Goal: Task Accomplishment & Management: Use online tool/utility

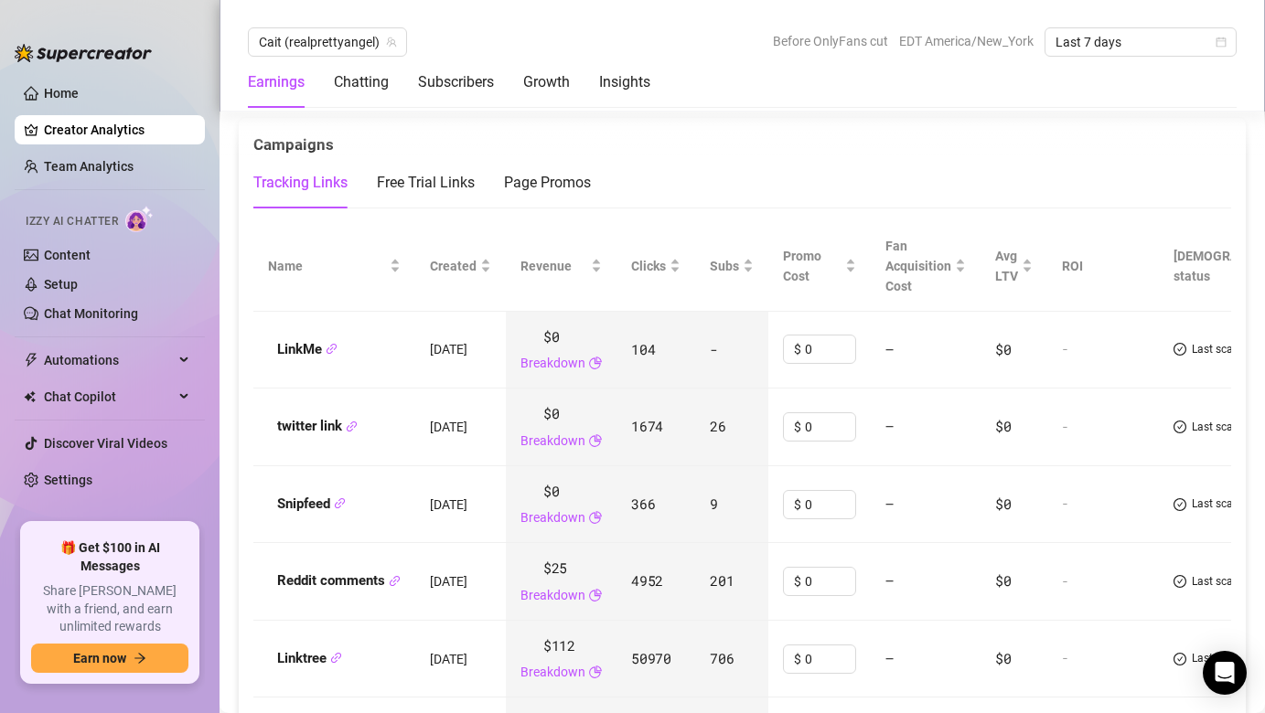
scroll to position [2019, 0]
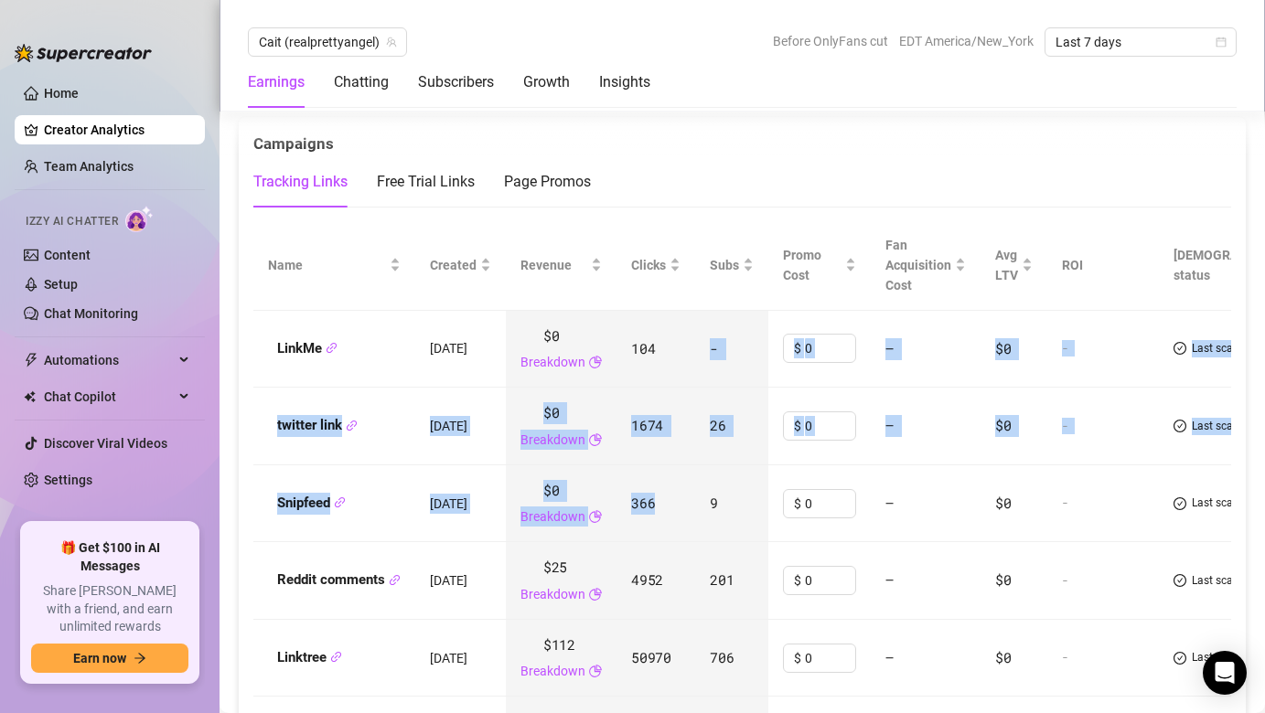
drag, startPoint x: 723, startPoint y: 349, endPoint x: 749, endPoint y: 485, distance: 137.9
click at [750, 486] on tbody "LinkMe [DATE] $0 Breakdown 104 - $ 0 — $0 - Last scan: [DATE] twitter link [DAT…" at bounding box center [787, 543] width 1069 height 464
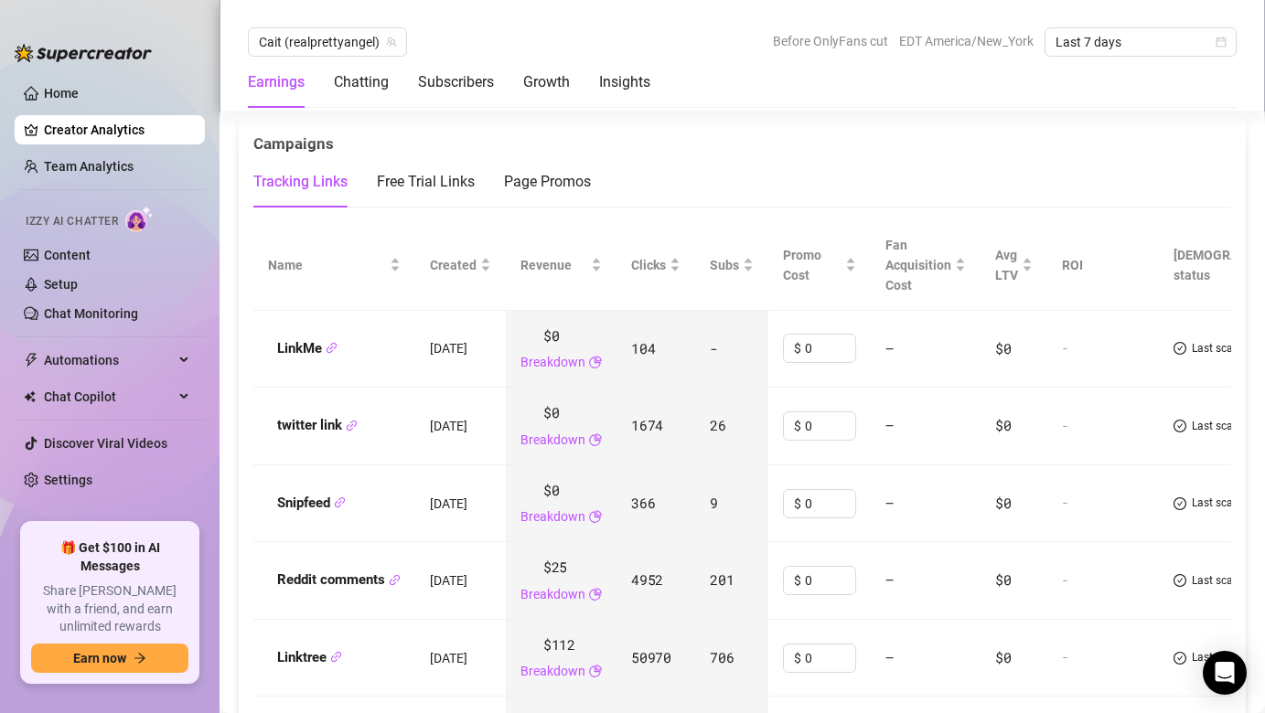
click at [824, 145] on div "Campaigns" at bounding box center [742, 136] width 978 height 39
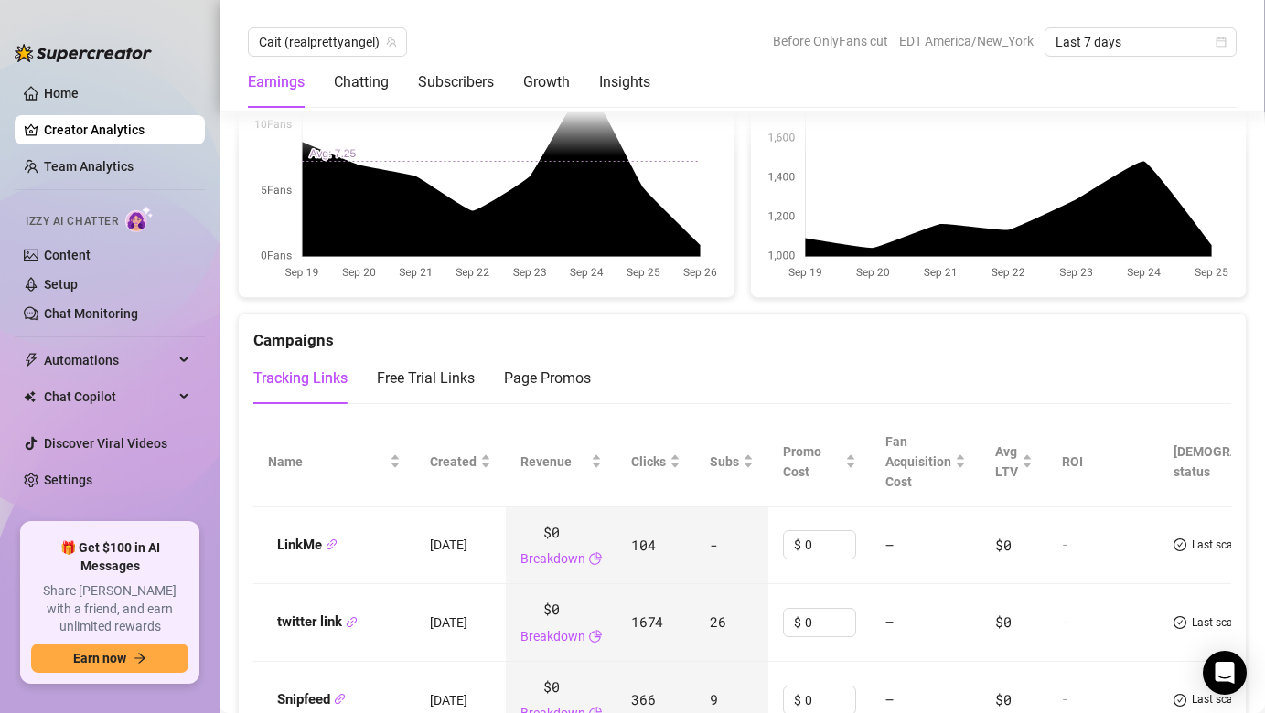
scroll to position [1826, 0]
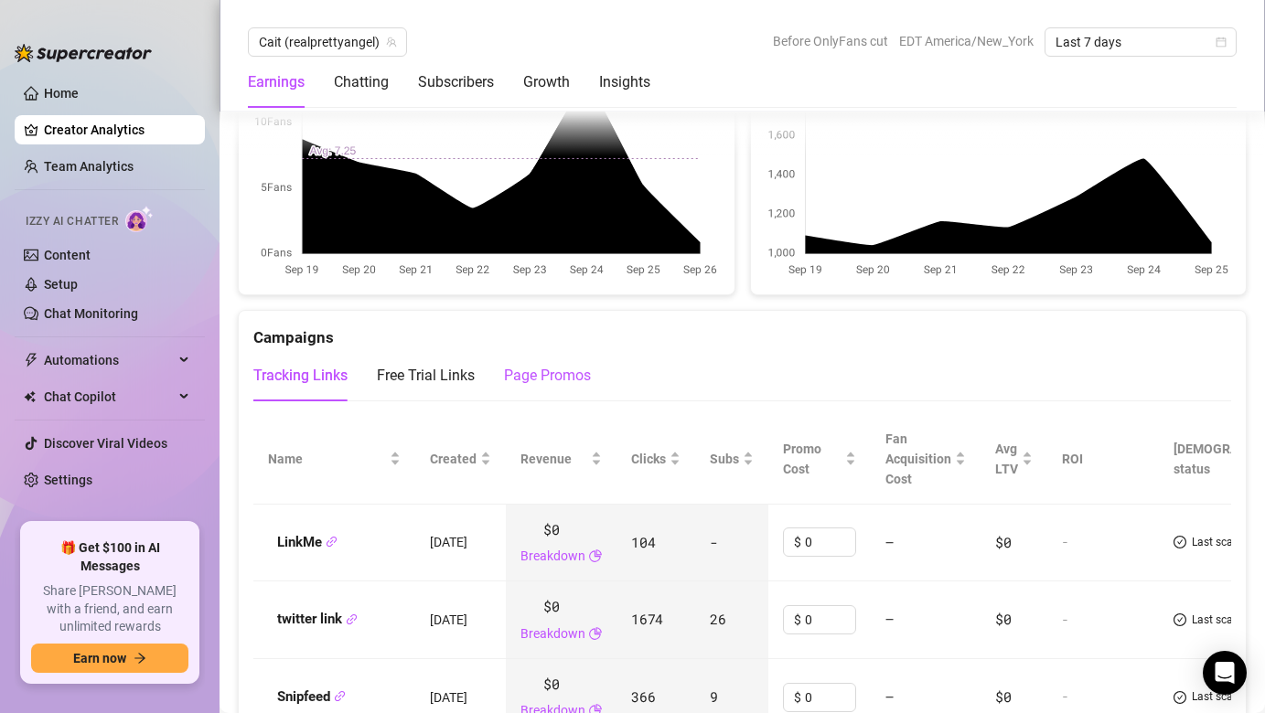
click at [552, 371] on div "Page Promos" at bounding box center [547, 376] width 87 height 22
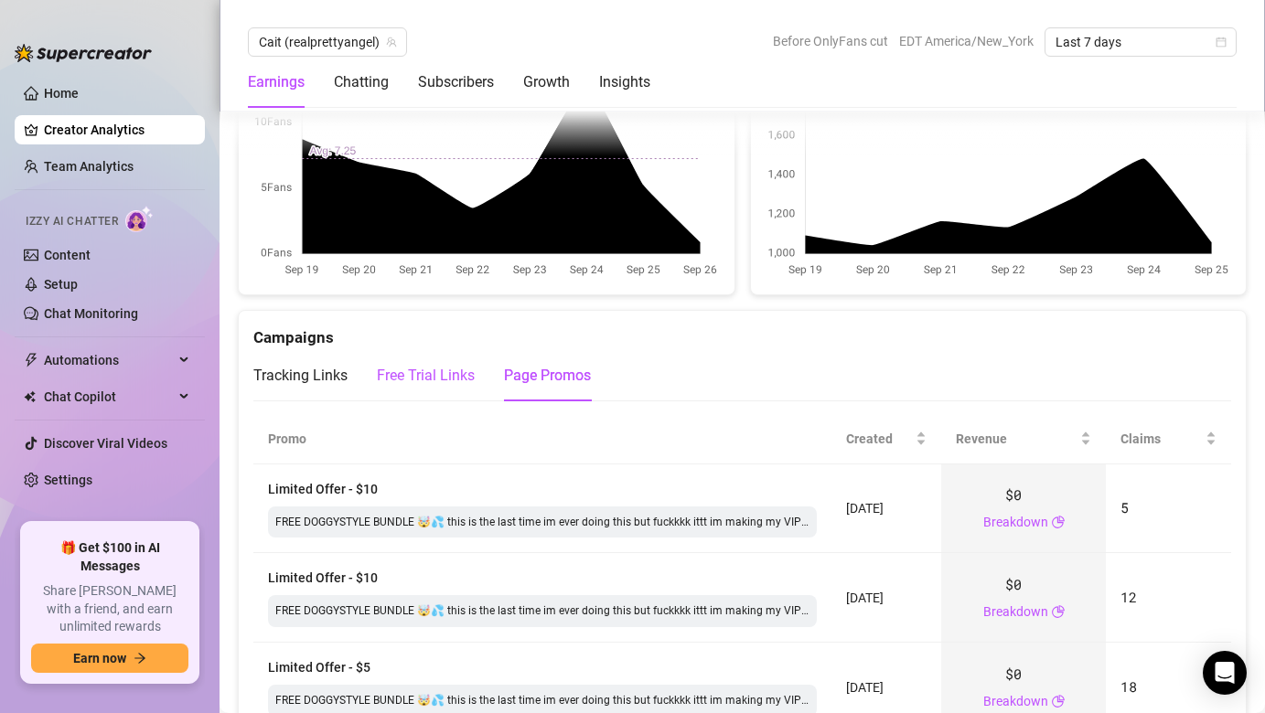
click at [444, 372] on div "Free Trial Links" at bounding box center [426, 376] width 98 height 22
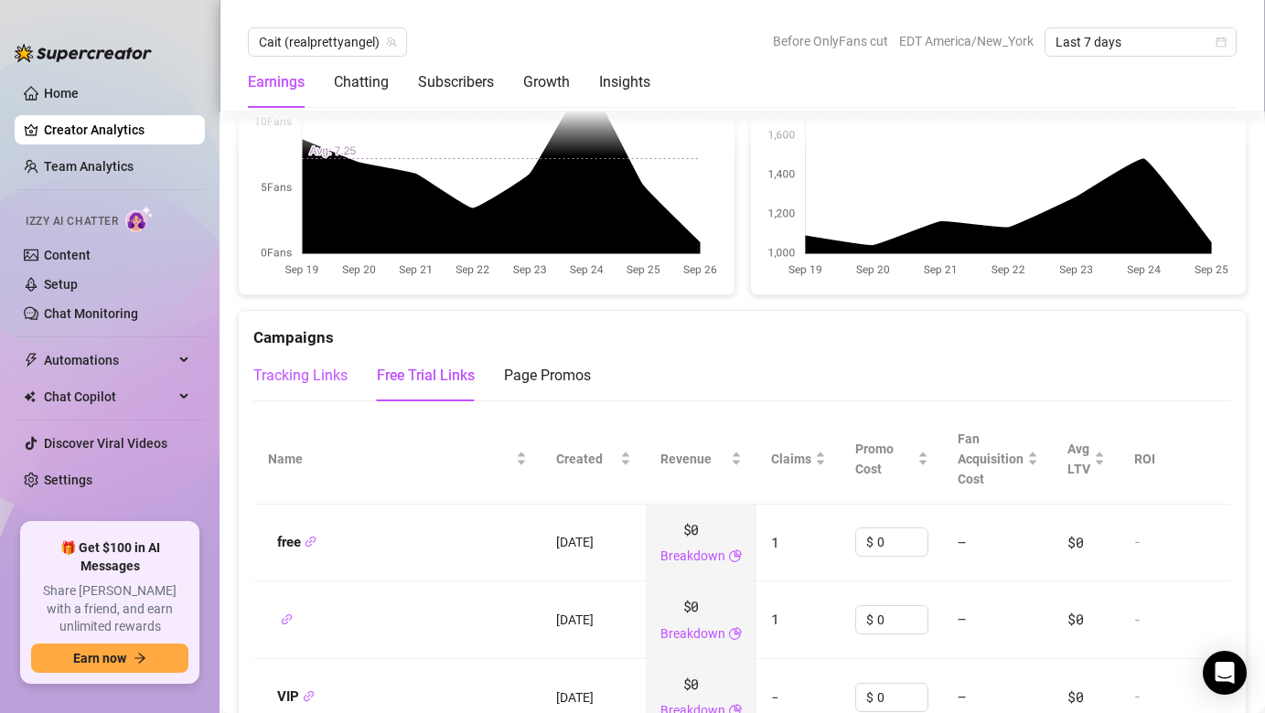
click at [315, 379] on div "Tracking Links" at bounding box center [300, 376] width 94 height 22
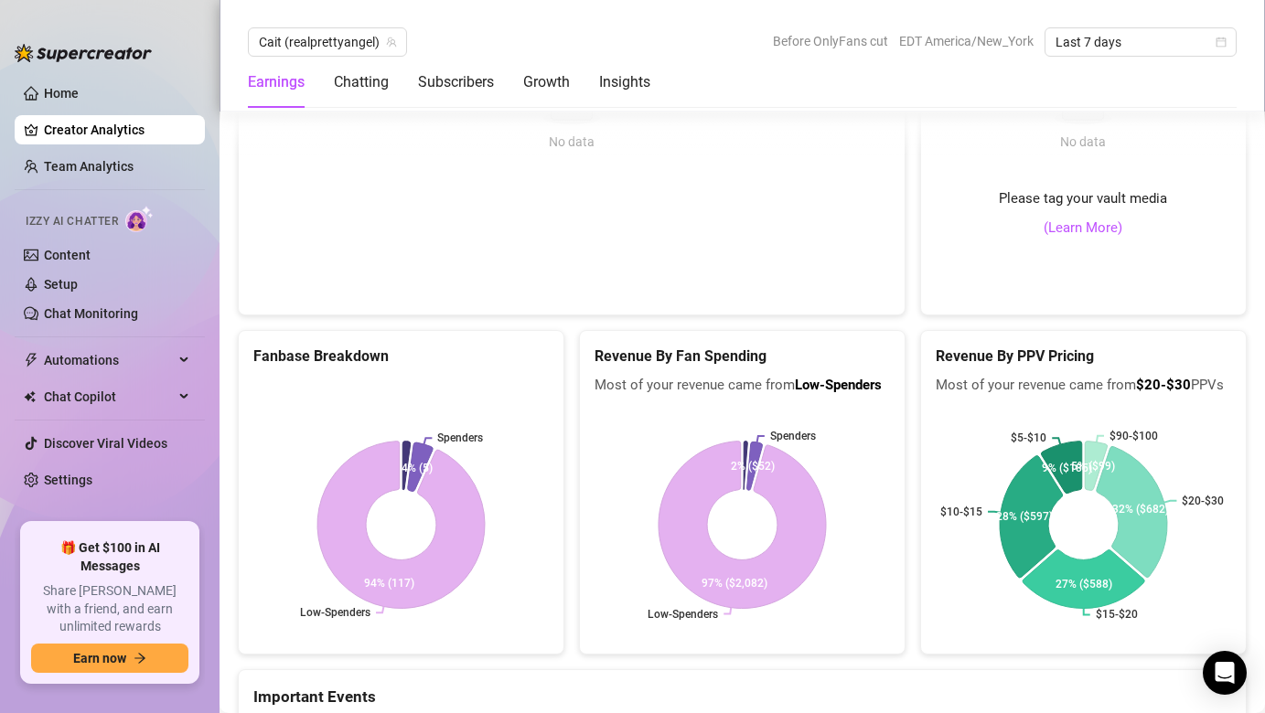
scroll to position [3326, 0]
